Goal: Share content

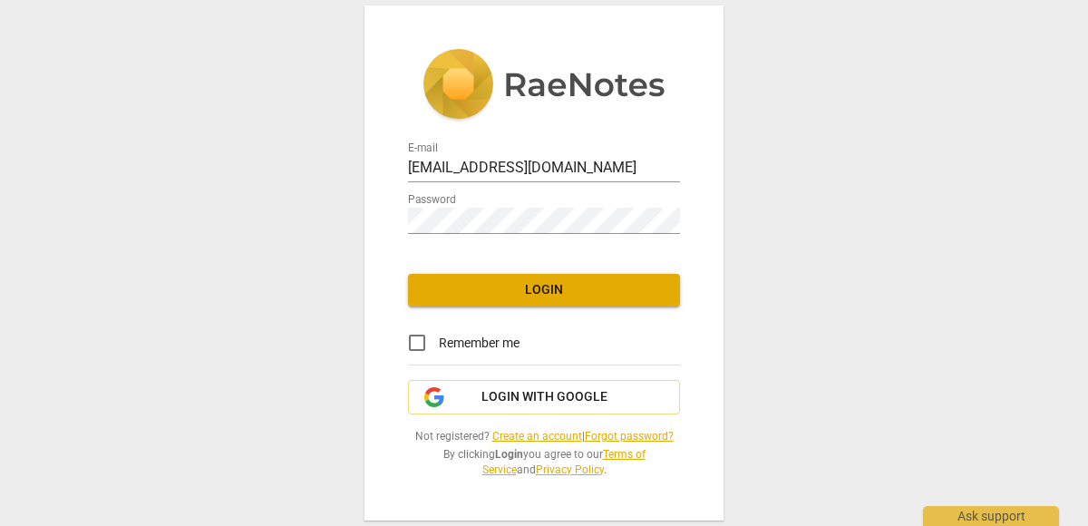
click at [519, 287] on span "Login" at bounding box center [543, 290] width 243 height 18
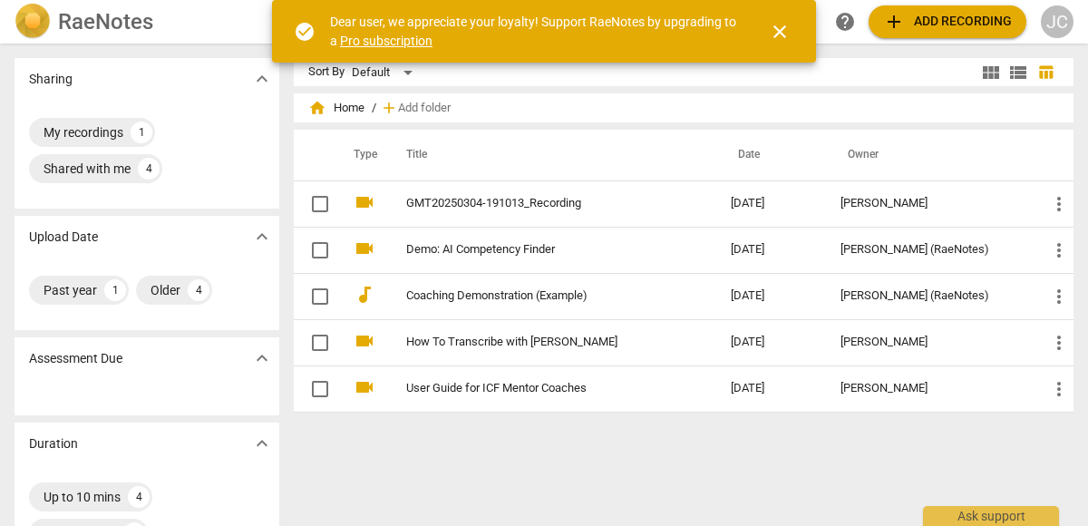
click at [776, 34] on span "close" at bounding box center [780, 32] width 22 height 22
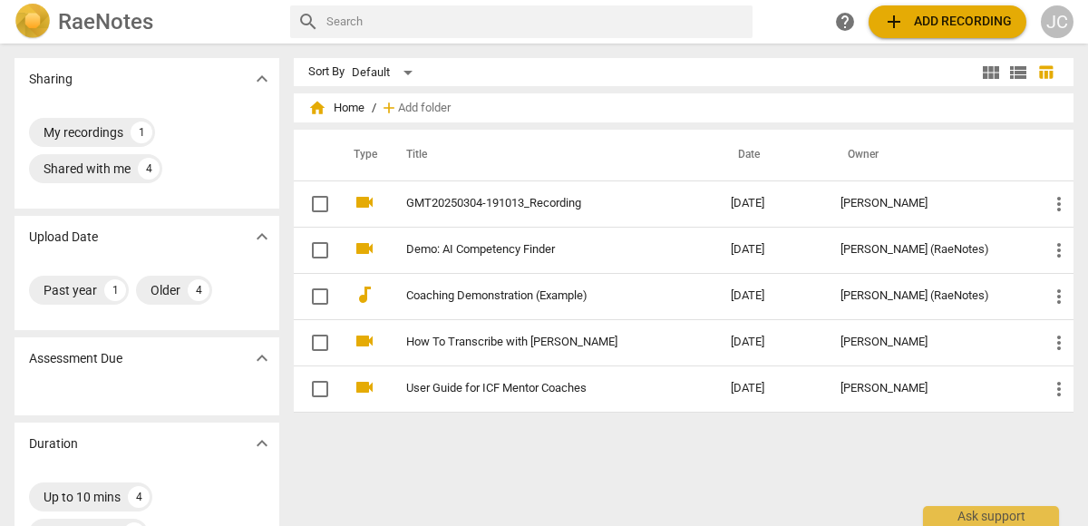
click at [955, 16] on span "add Add recording" at bounding box center [947, 22] width 129 height 22
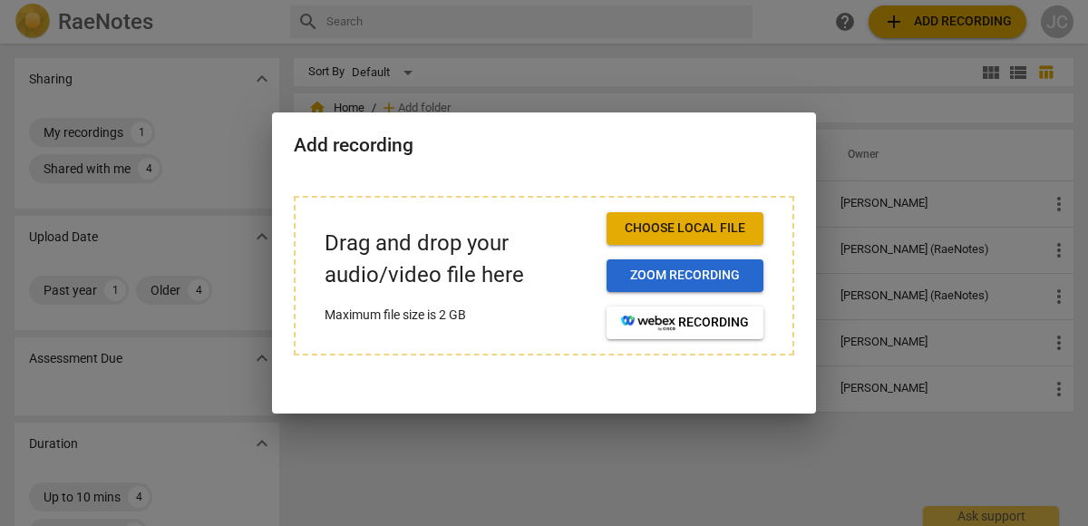
click at [694, 274] on span "Zoom recording" at bounding box center [685, 276] width 128 height 18
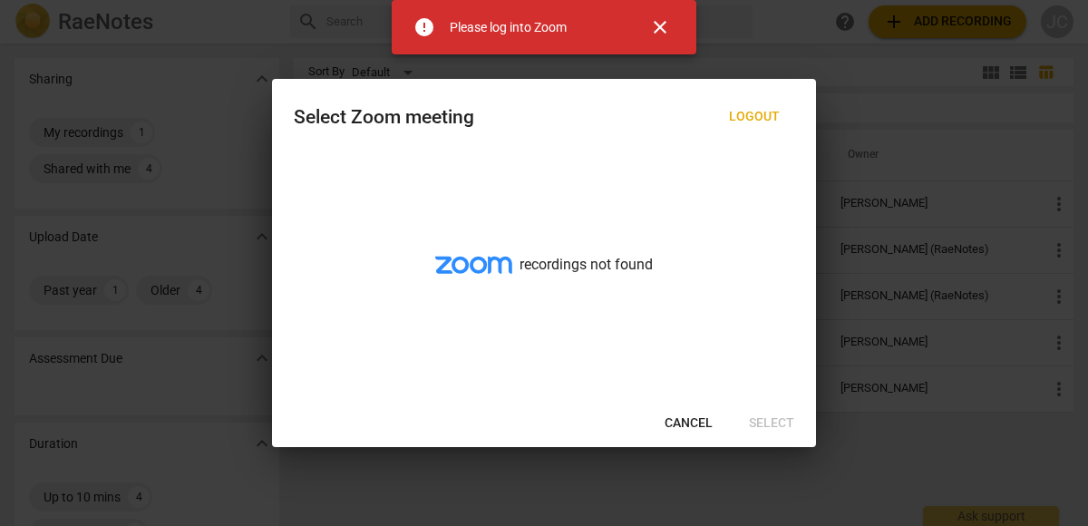
click at [686, 415] on span "Cancel" at bounding box center [688, 423] width 48 height 18
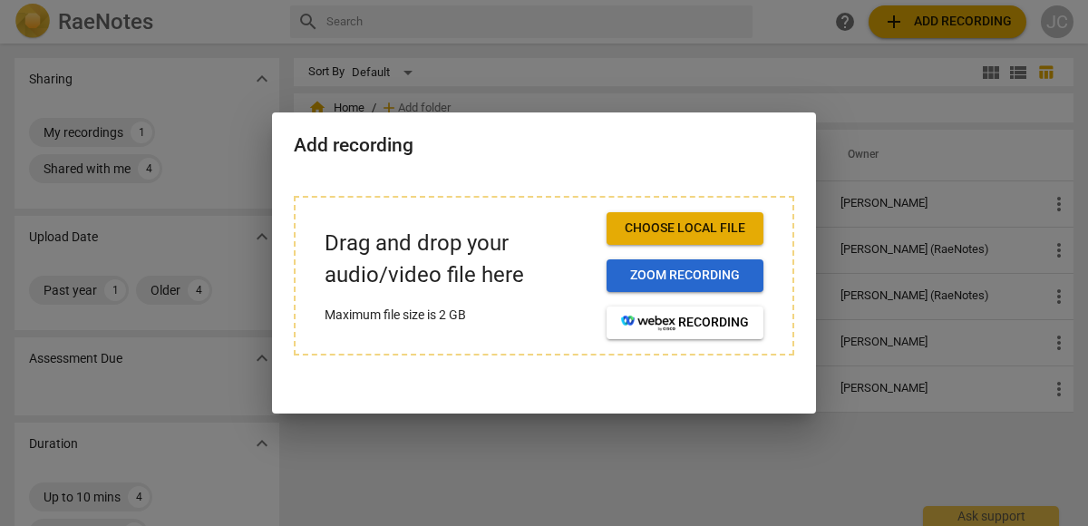
click at [703, 273] on span "Zoom recording" at bounding box center [685, 276] width 128 height 18
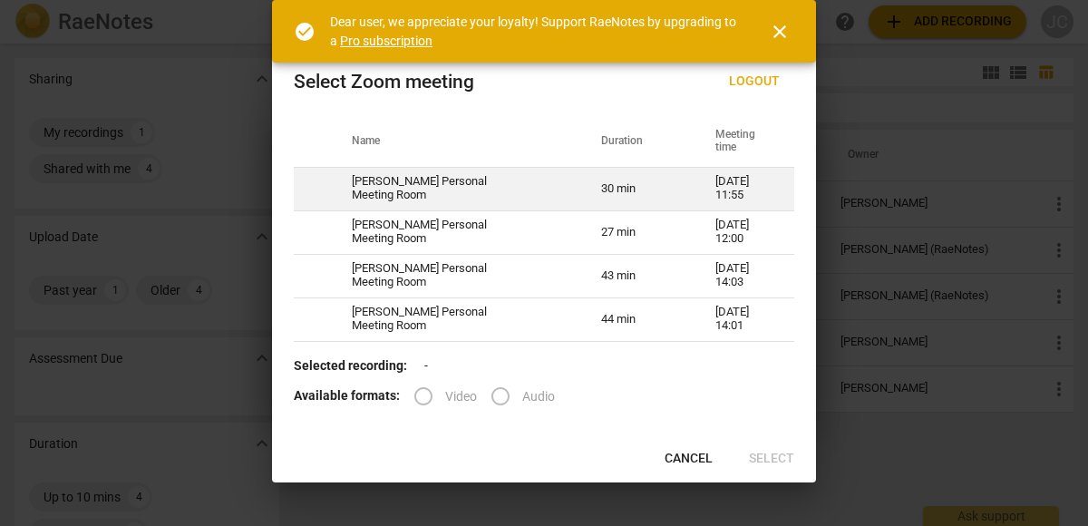
click at [628, 189] on td "30 min" at bounding box center [636, 189] width 114 height 44
radio input "true"
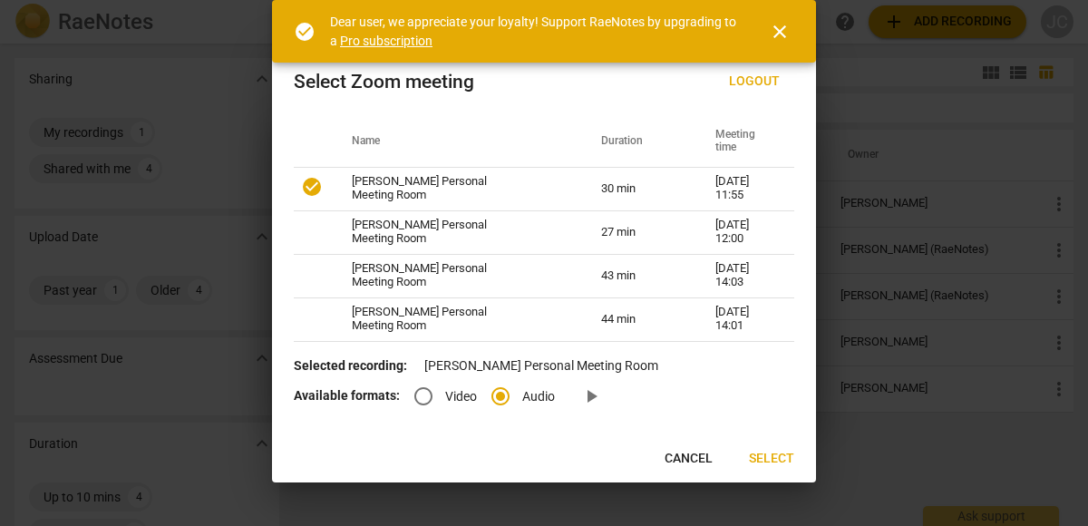
click at [772, 453] on span "Select" at bounding box center [771, 459] width 45 height 18
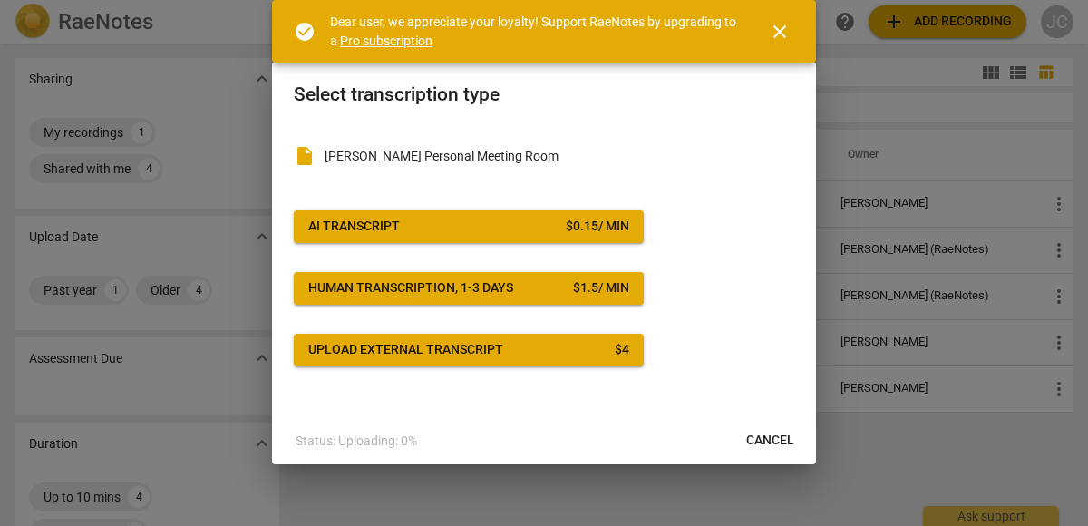
click at [628, 225] on div "$ 0.15 / min" at bounding box center [597, 227] width 63 height 18
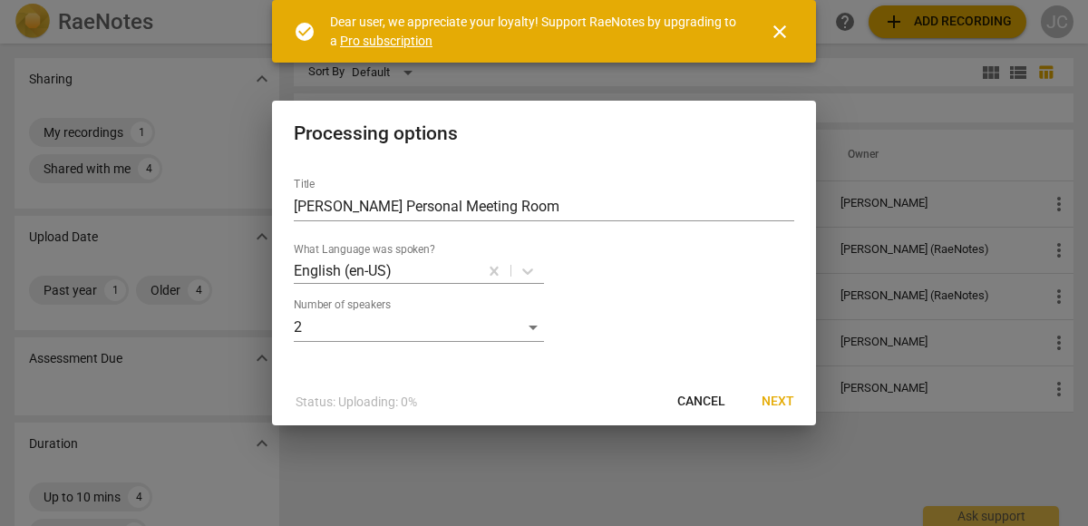
click at [778, 395] on span "Next" at bounding box center [777, 402] width 33 height 18
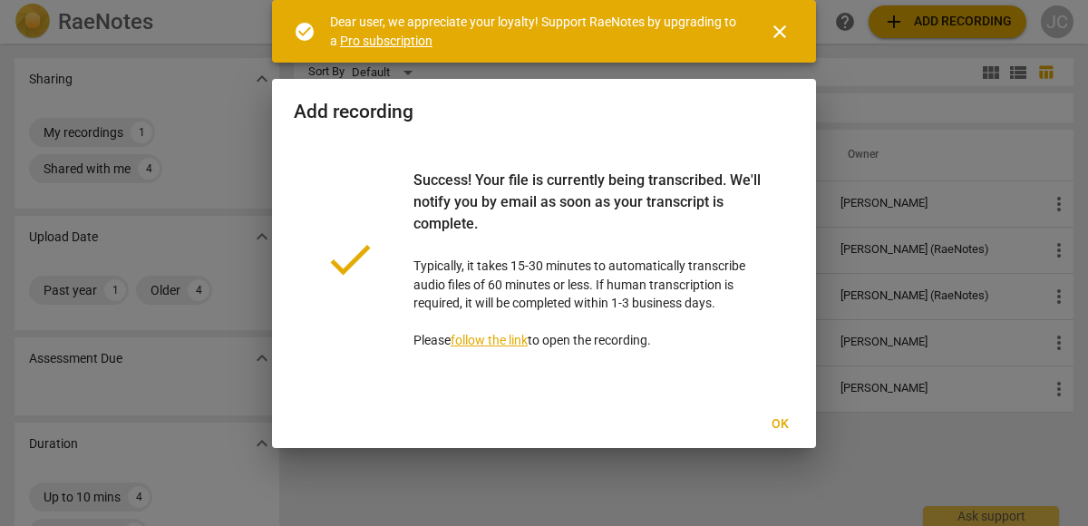
click at [499, 339] on link "follow the link" at bounding box center [489, 340] width 77 height 15
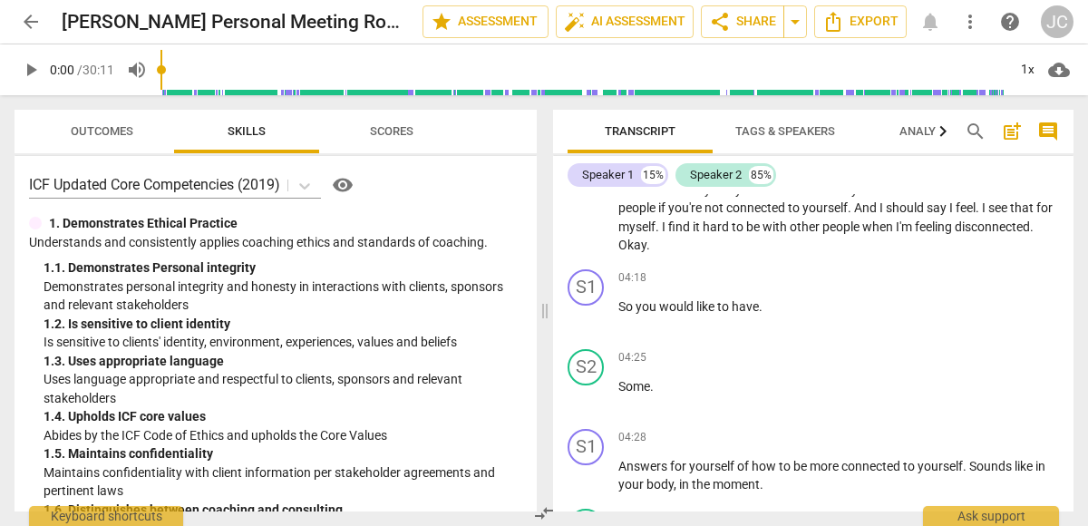
scroll to position [1158, 0]
click at [591, 364] on div "S2" at bounding box center [585, 366] width 36 height 36
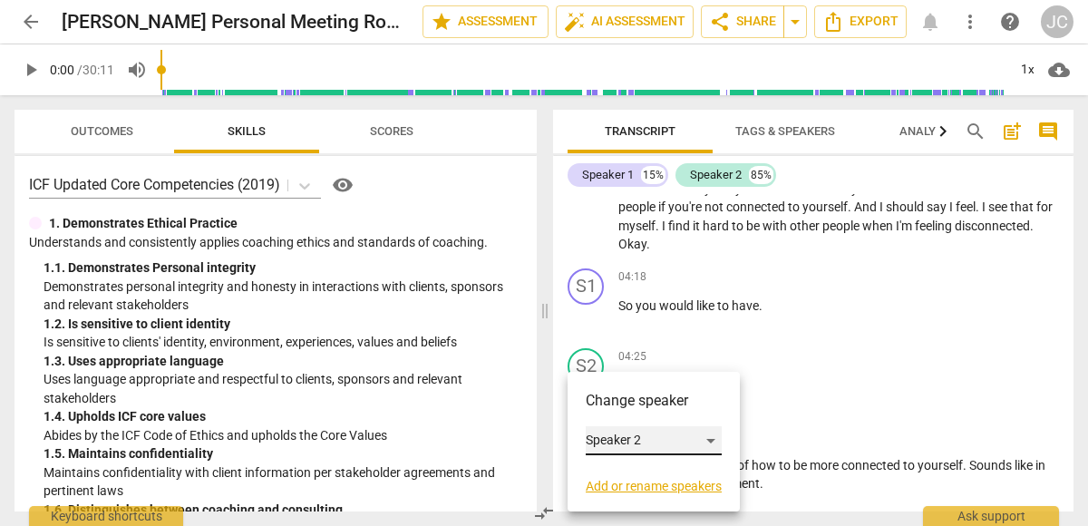
click at [711, 441] on div "Speaker 2" at bounding box center [654, 440] width 136 height 29
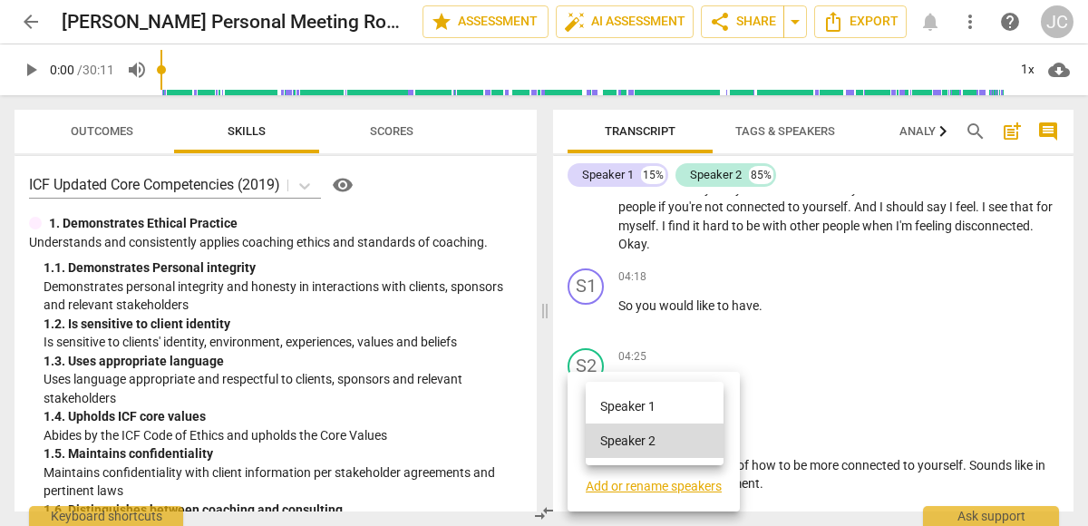
click at [687, 408] on li "Speaker 1" at bounding box center [655, 406] width 138 height 34
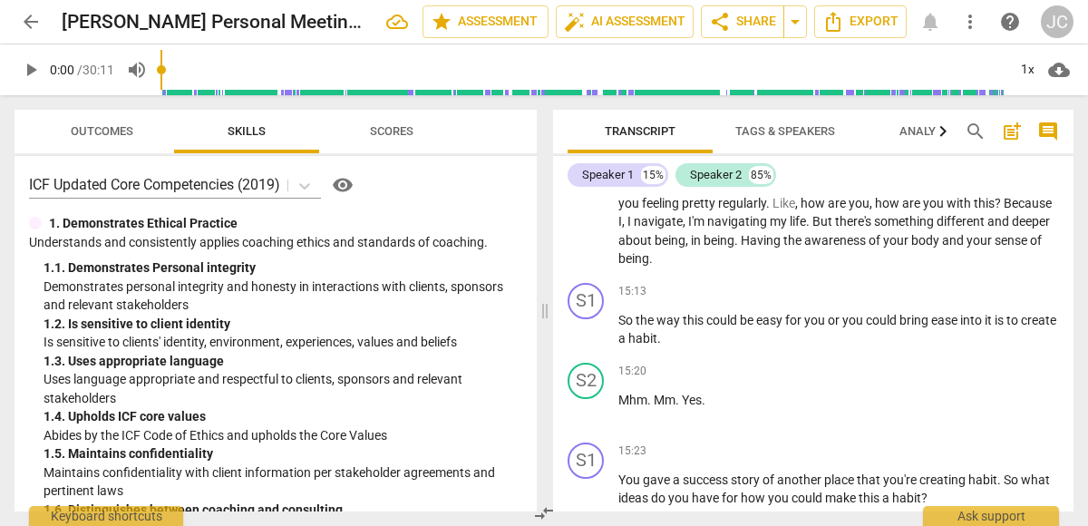
scroll to position [4383, 0]
click at [751, 23] on span "share Share" at bounding box center [742, 22] width 67 height 22
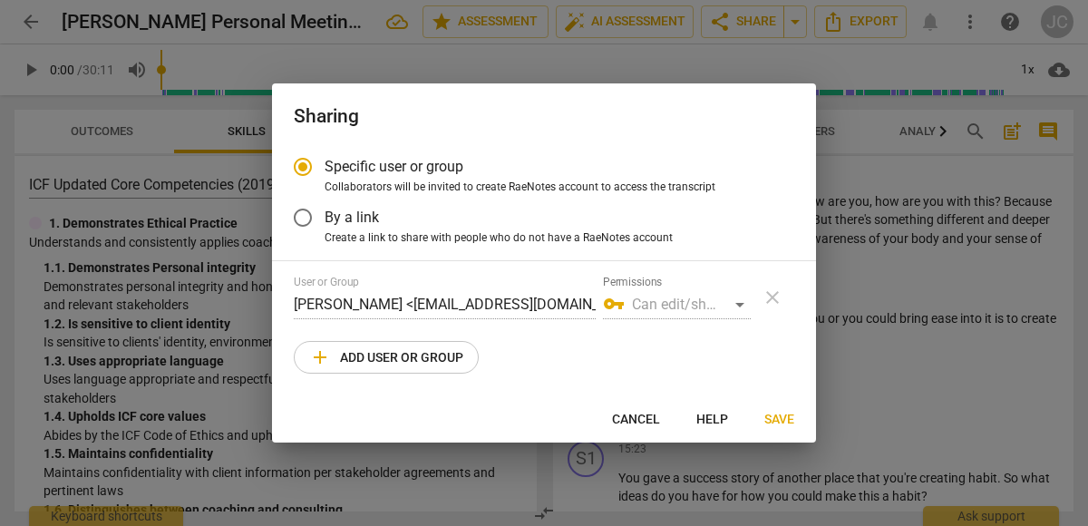
click at [425, 355] on span "add Add user or group" at bounding box center [386, 357] width 154 height 22
radio input "false"
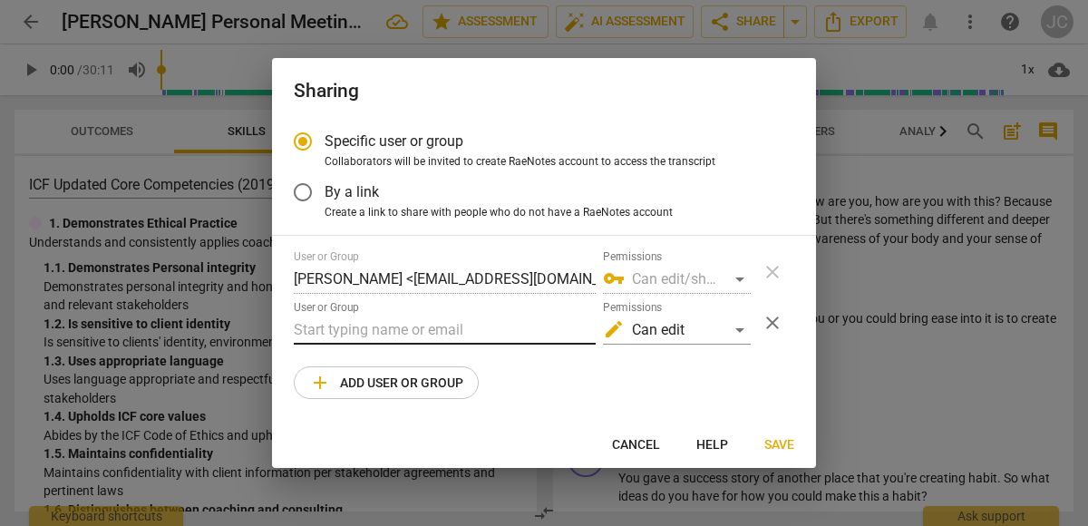
click at [389, 331] on input "text" at bounding box center [445, 329] width 302 height 29
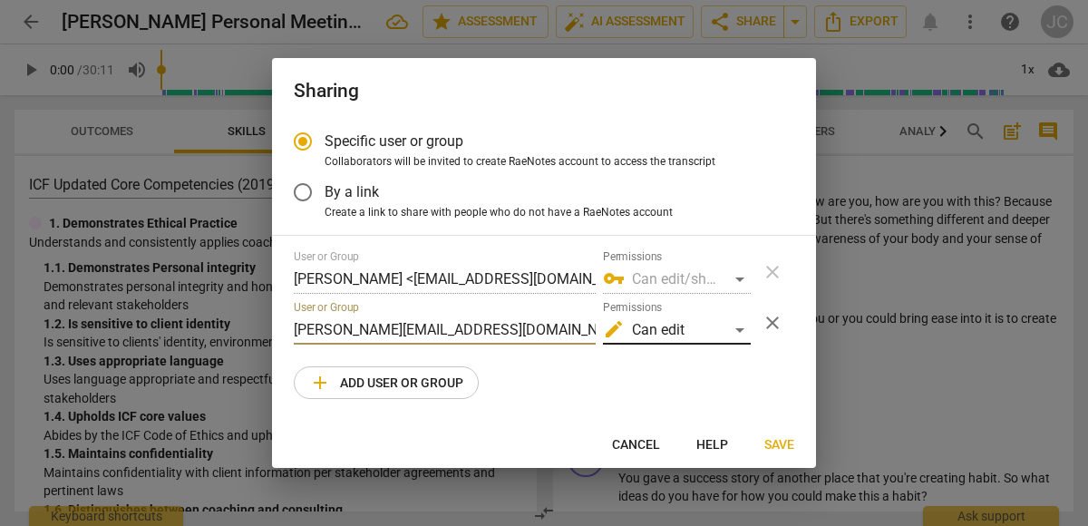
type input "[PERSON_NAME][EMAIL_ADDRESS][DOMAIN_NAME]"
click at [738, 330] on div "edit Can edit" at bounding box center [677, 329] width 148 height 29
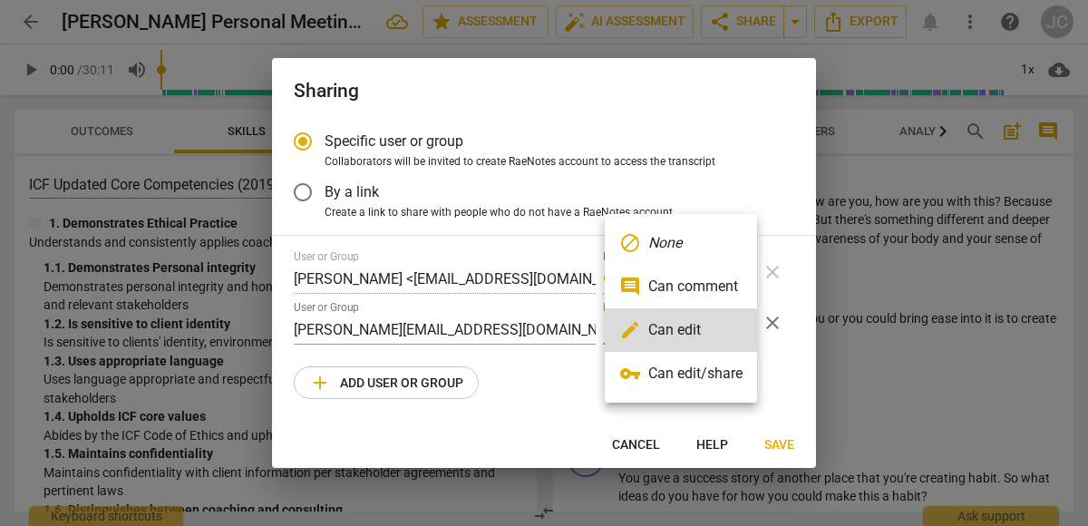
click at [738, 330] on li "edit Can edit" at bounding box center [681, 330] width 152 height 44
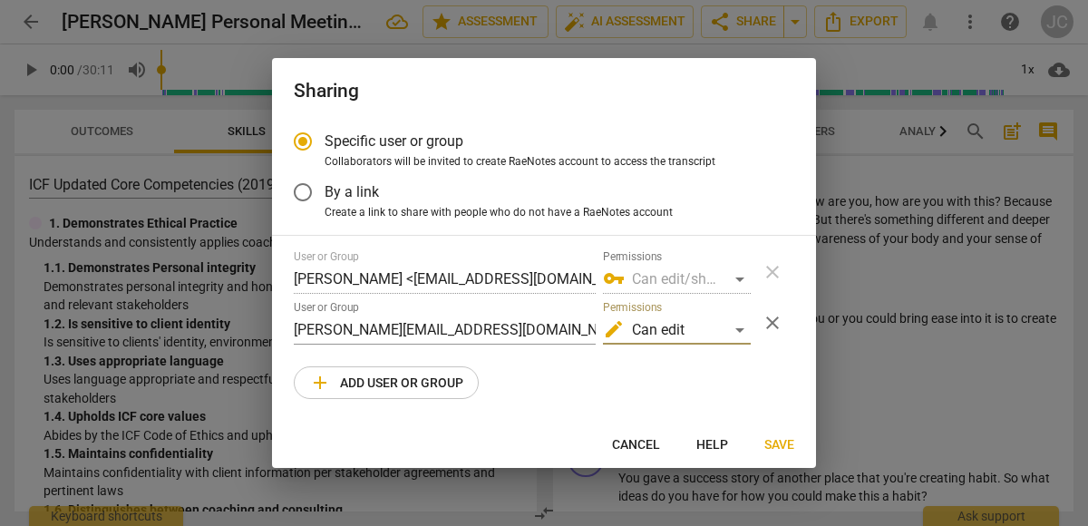
click at [783, 441] on span "Save" at bounding box center [779, 445] width 30 height 18
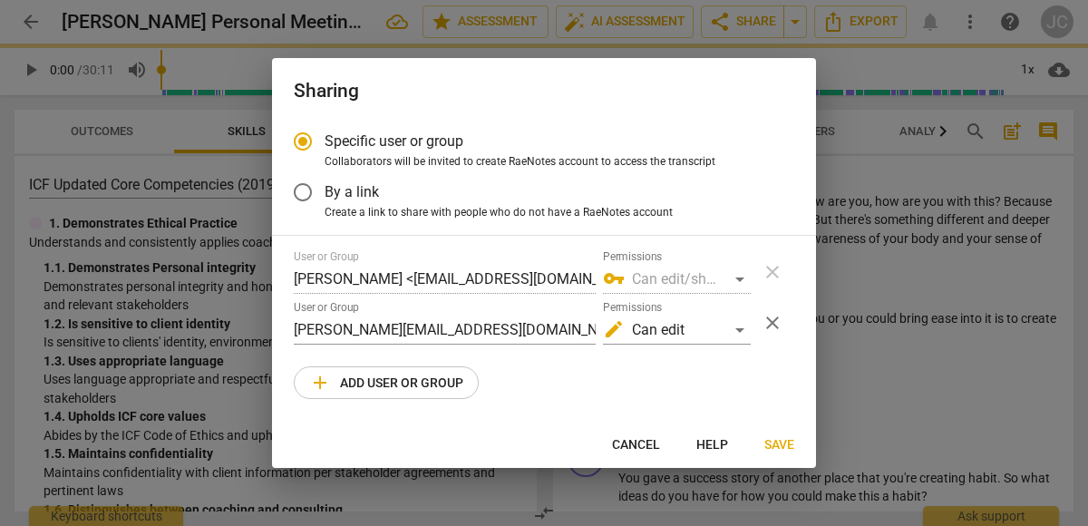
radio input "false"
type input "[PERSON_NAME], MCC <[PERSON_NAME][EMAIL_ADDRESS][DOMAIN_NAME]>"
